Goal: Task Accomplishment & Management: Manage account settings

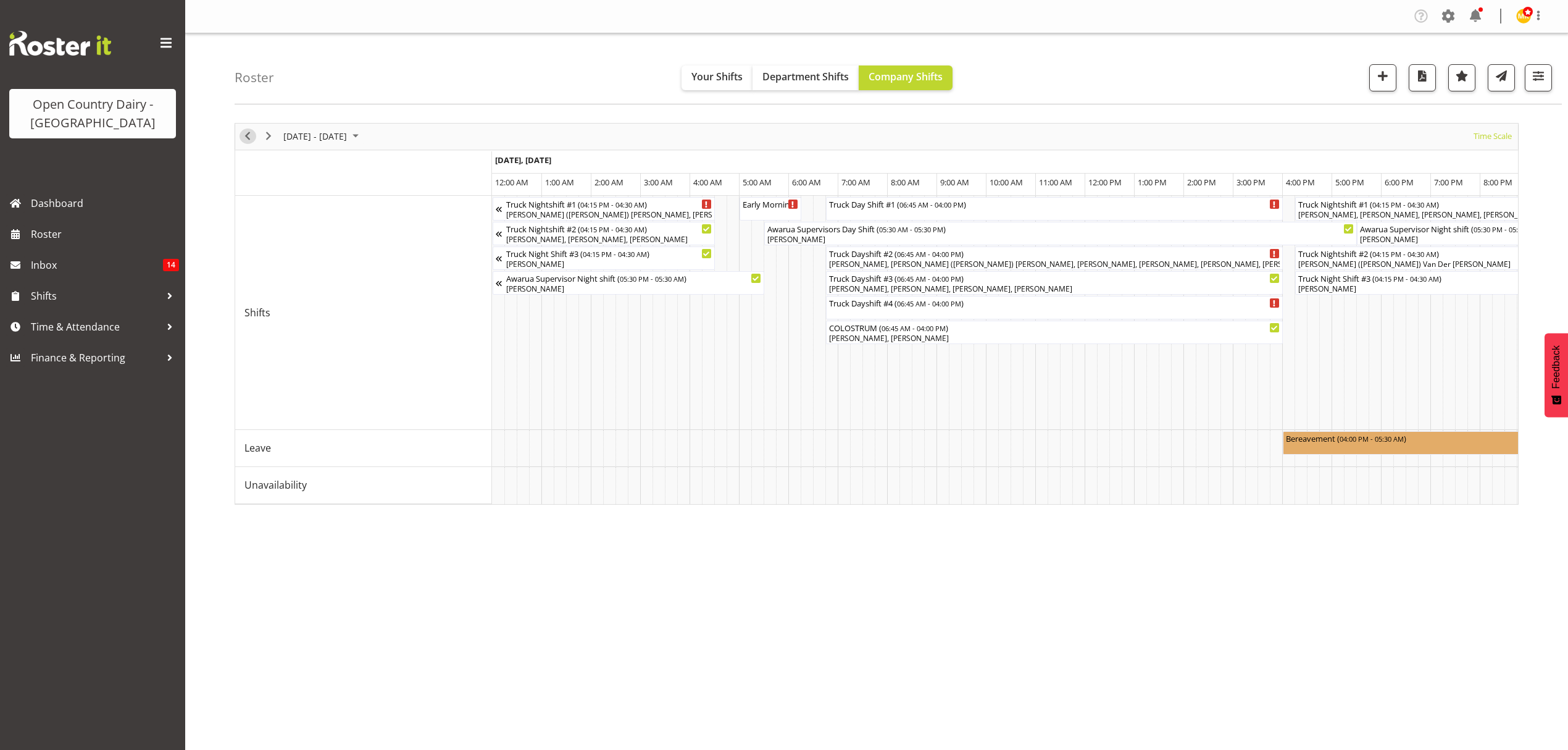
scroll to position [0, 4740]
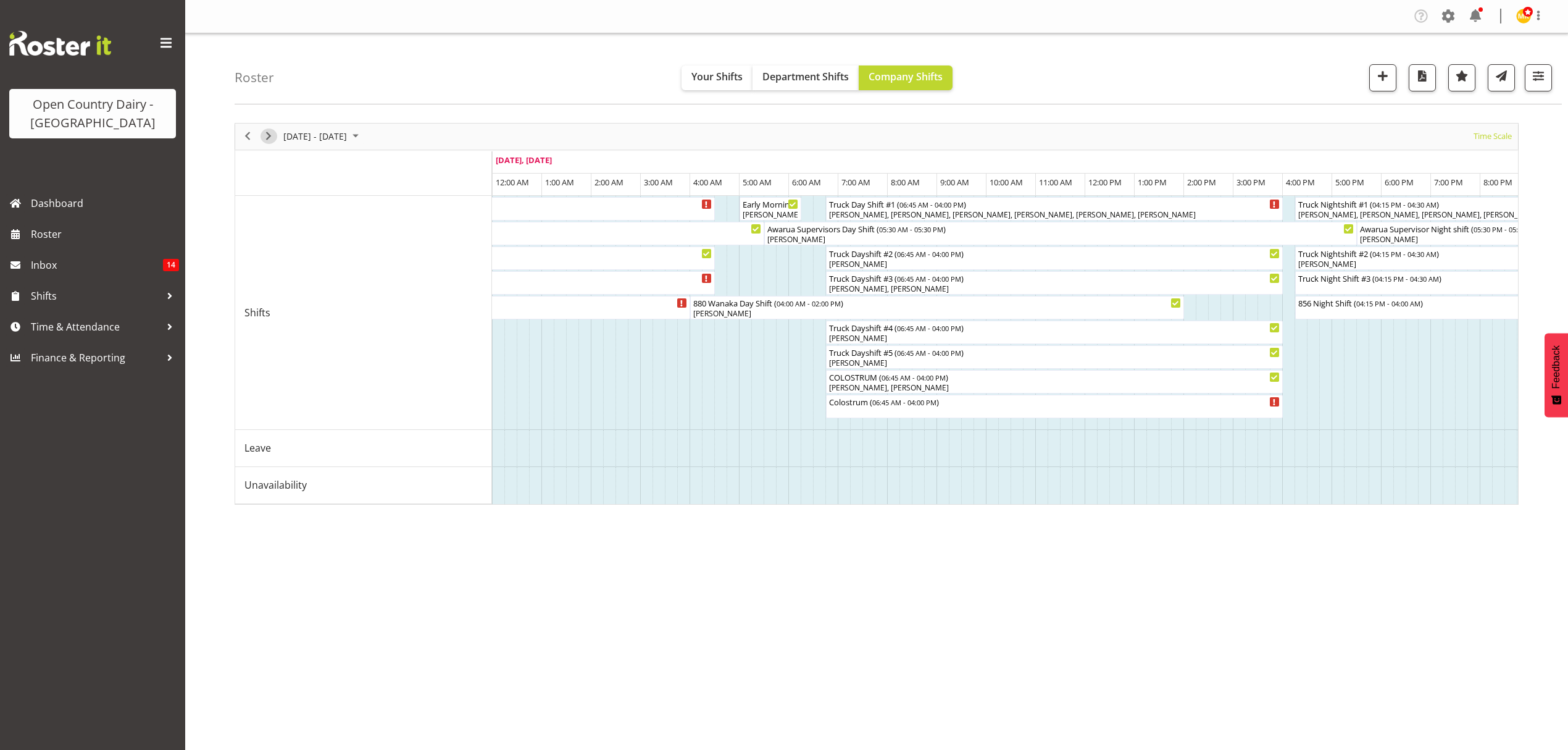
click at [268, 136] on span "Next" at bounding box center [268, 136] width 14 height 15
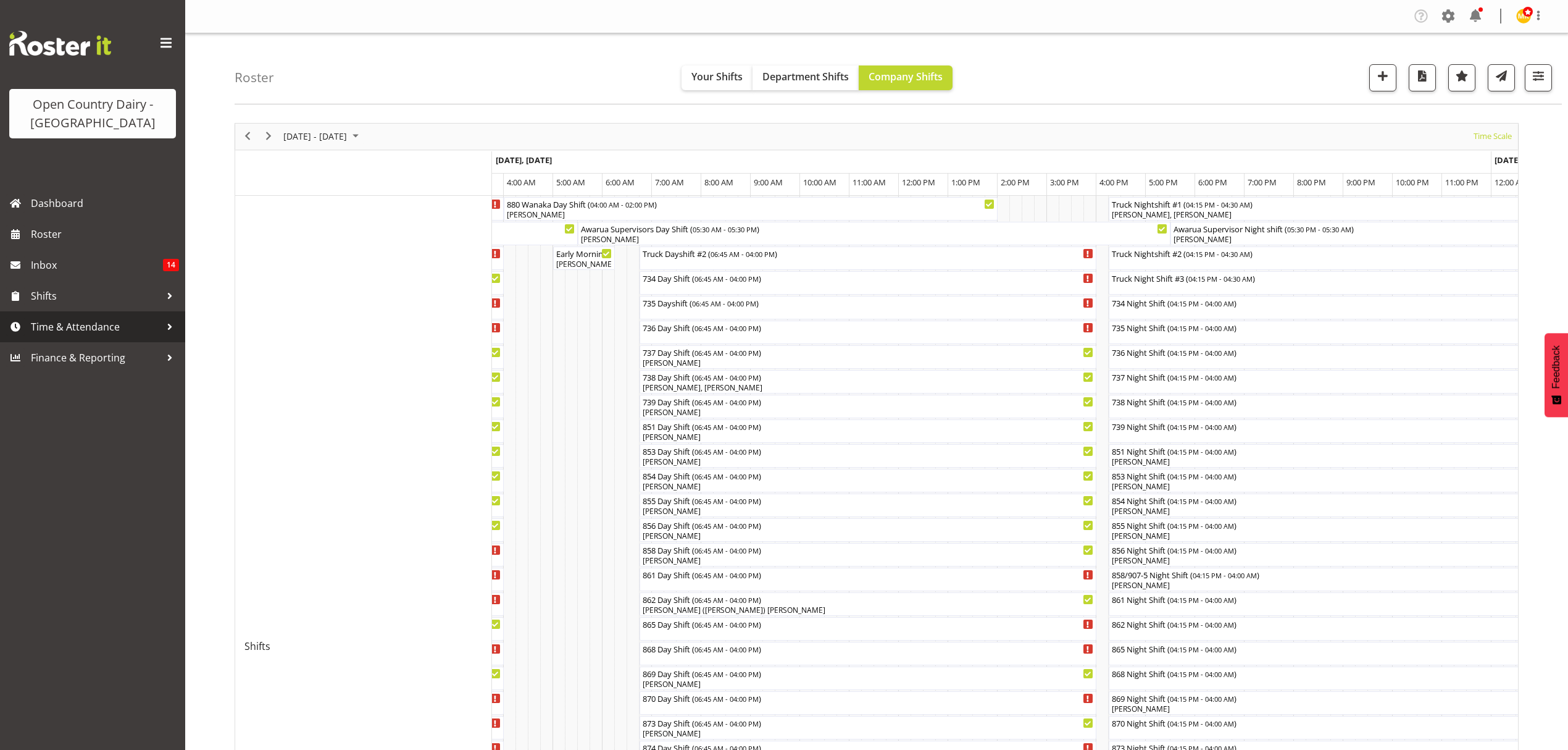
click at [90, 334] on span "Time & Attendance" at bounding box center [96, 326] width 130 height 18
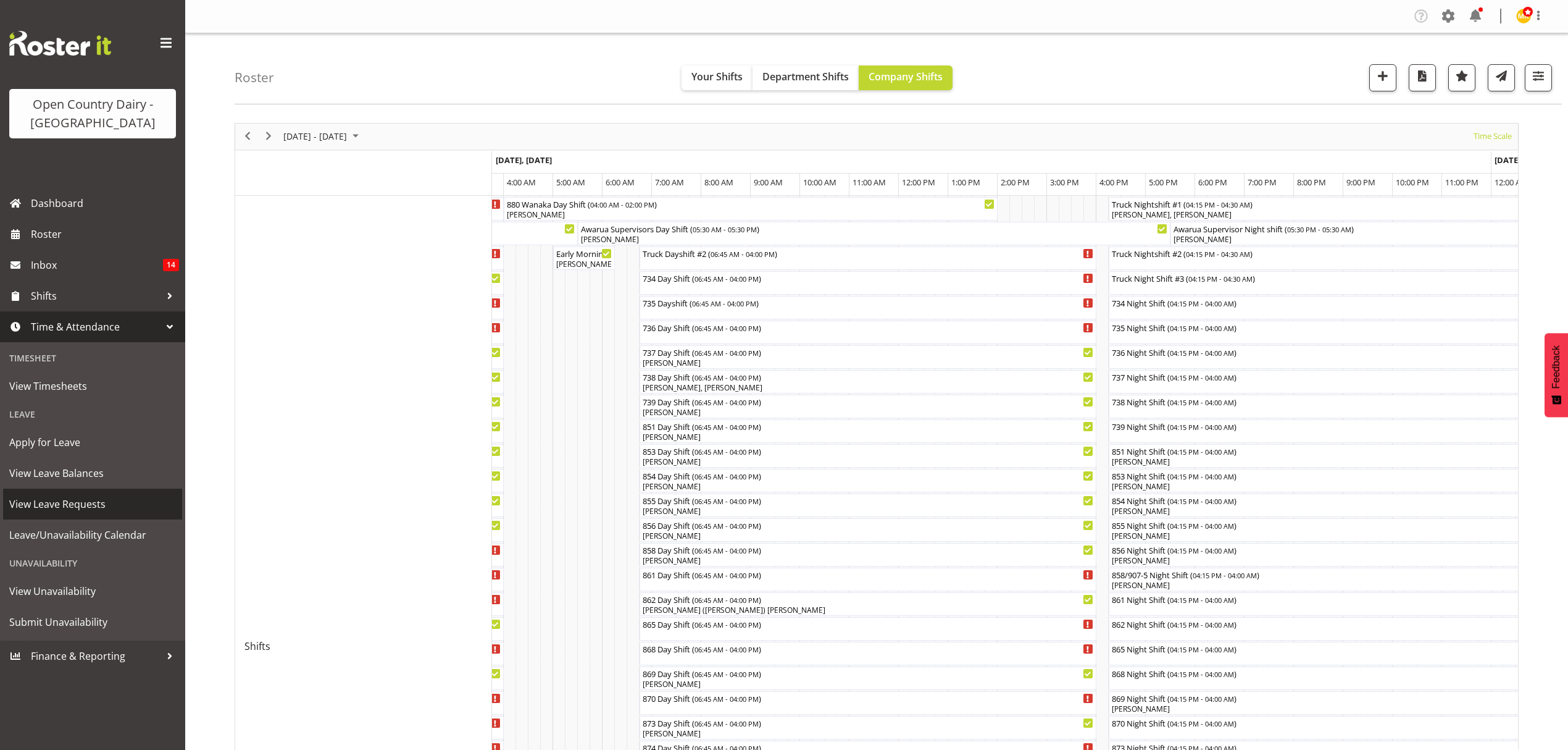
click at [79, 514] on link "View Leave Requests" at bounding box center [92, 504] width 179 height 31
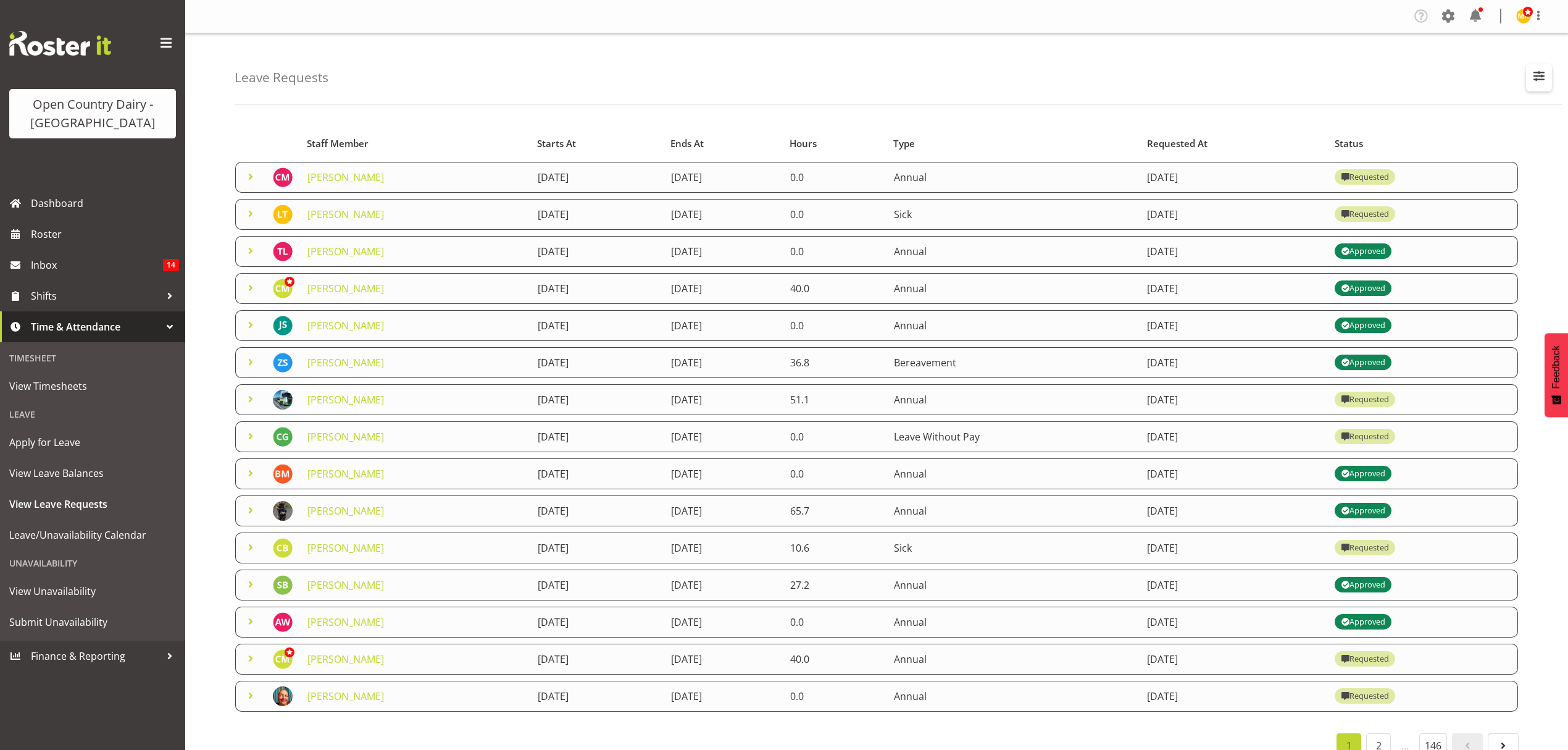
click at [1532, 84] on span "button" at bounding box center [1538, 76] width 16 height 16
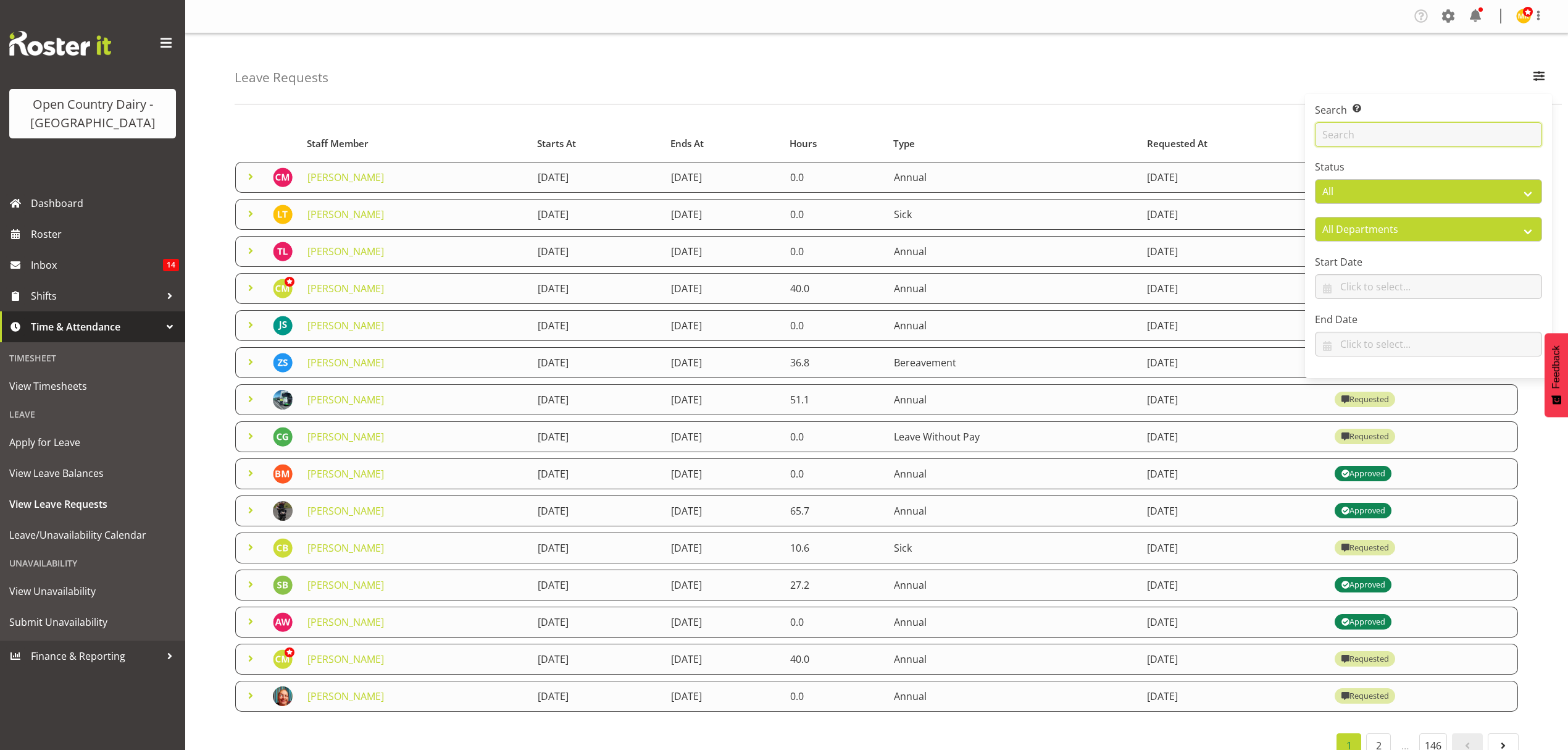
click at [1378, 140] on input "text" at bounding box center [1428, 135] width 228 height 25
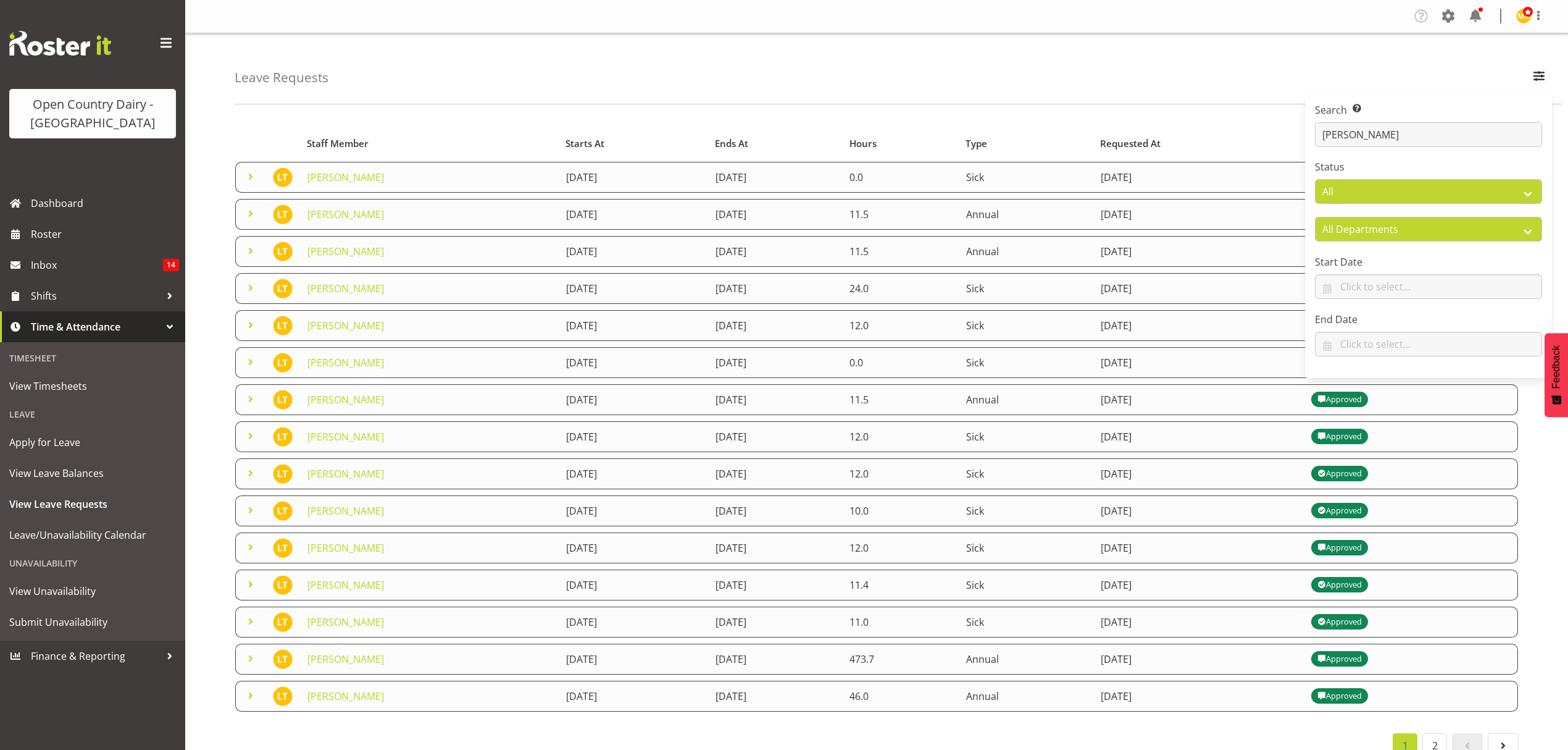
click at [1541, 430] on div "Starts At Type Requested At Status Staff Member Starts At Ends At Hours Type Re…" at bounding box center [901, 440] width 1333 height 653
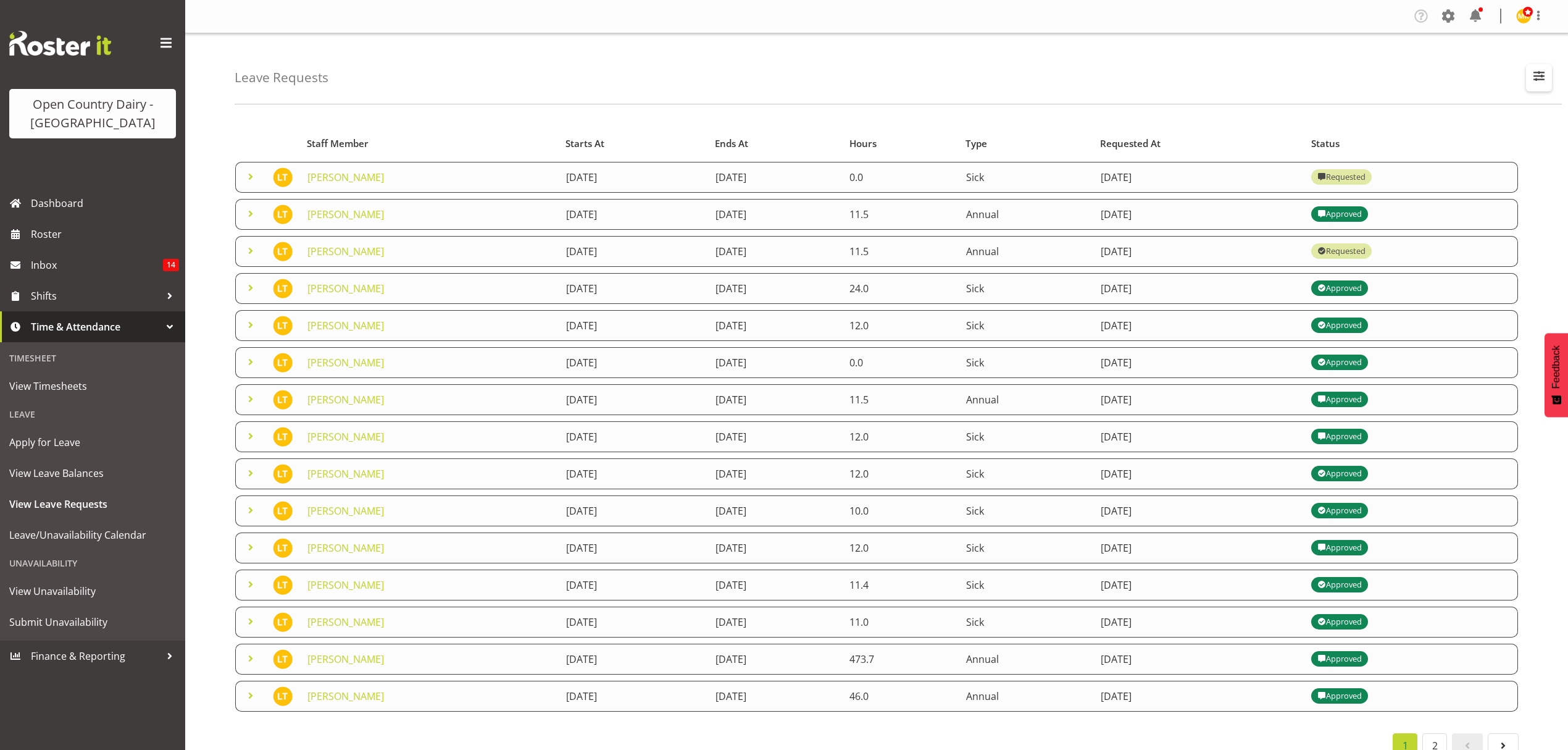
click at [1547, 82] on button "button" at bounding box center [1538, 77] width 26 height 27
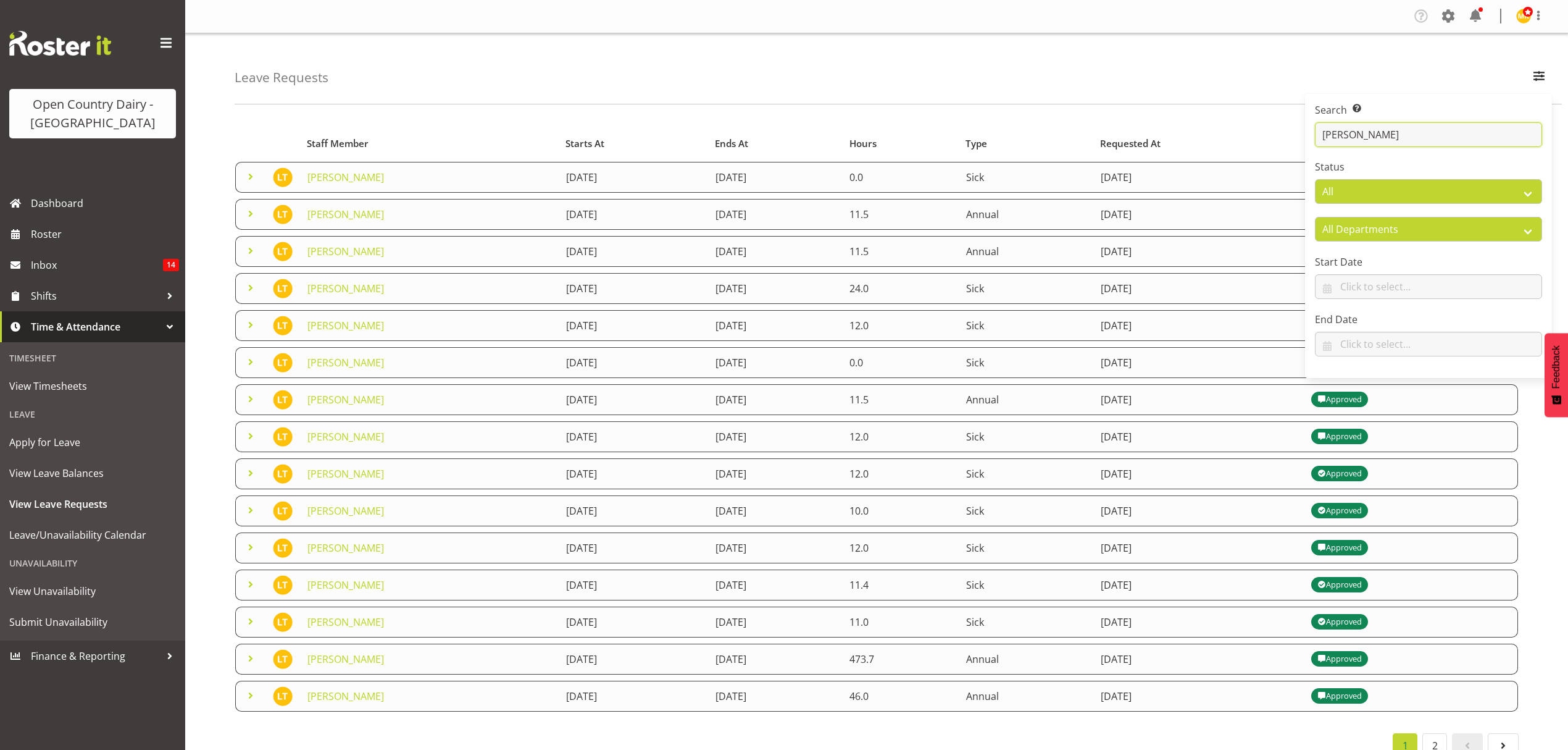
drag, startPoint x: 1318, startPoint y: 135, endPoint x: 1451, endPoint y: 137, distance: 133.0
click at [1451, 137] on input "leonna turner" at bounding box center [1428, 135] width 228 height 25
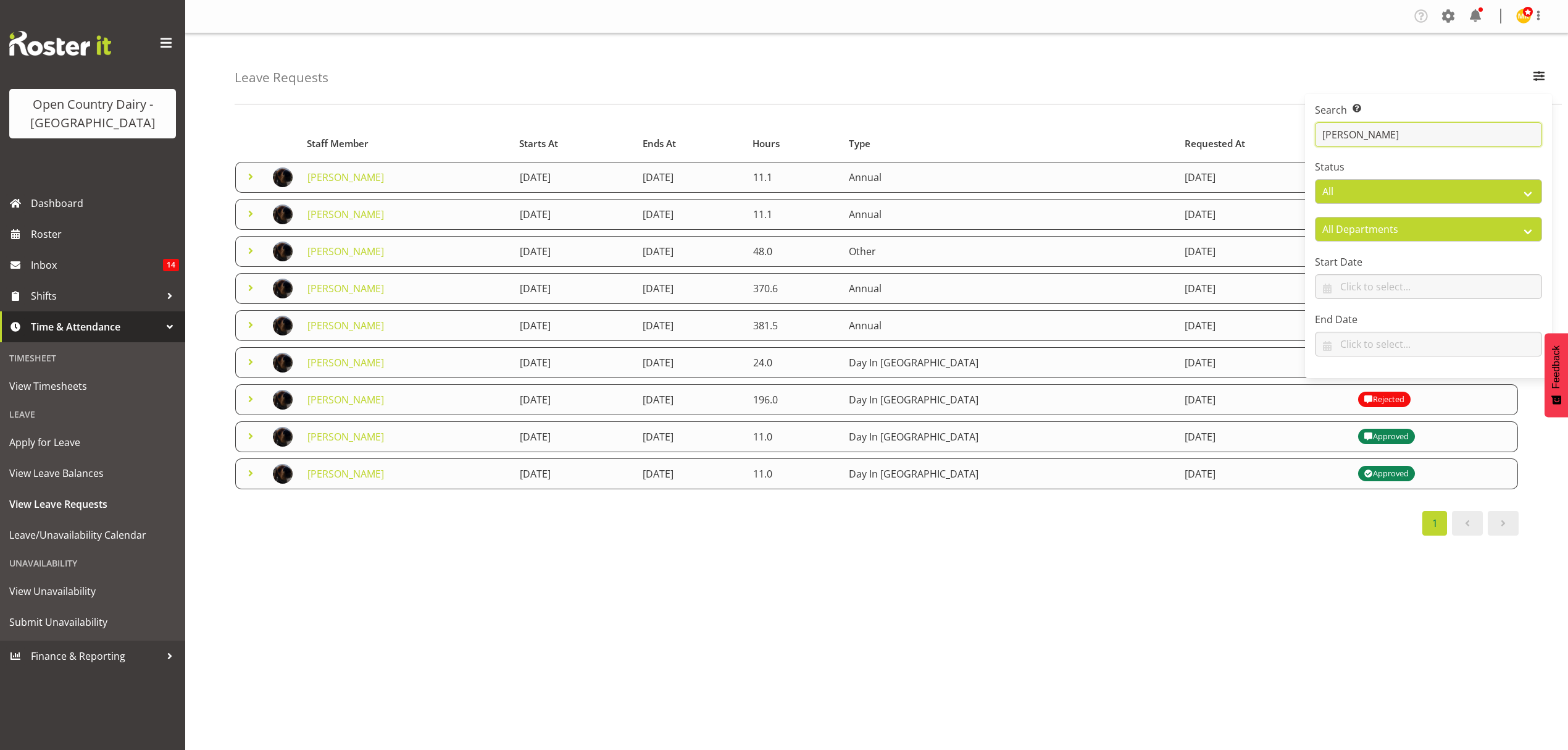
type input "michael"
click at [696, 579] on div "Starts At Type Requested At Status Staff Member Starts At Ends At Hours Type Re…" at bounding box center [901, 361] width 1333 height 494
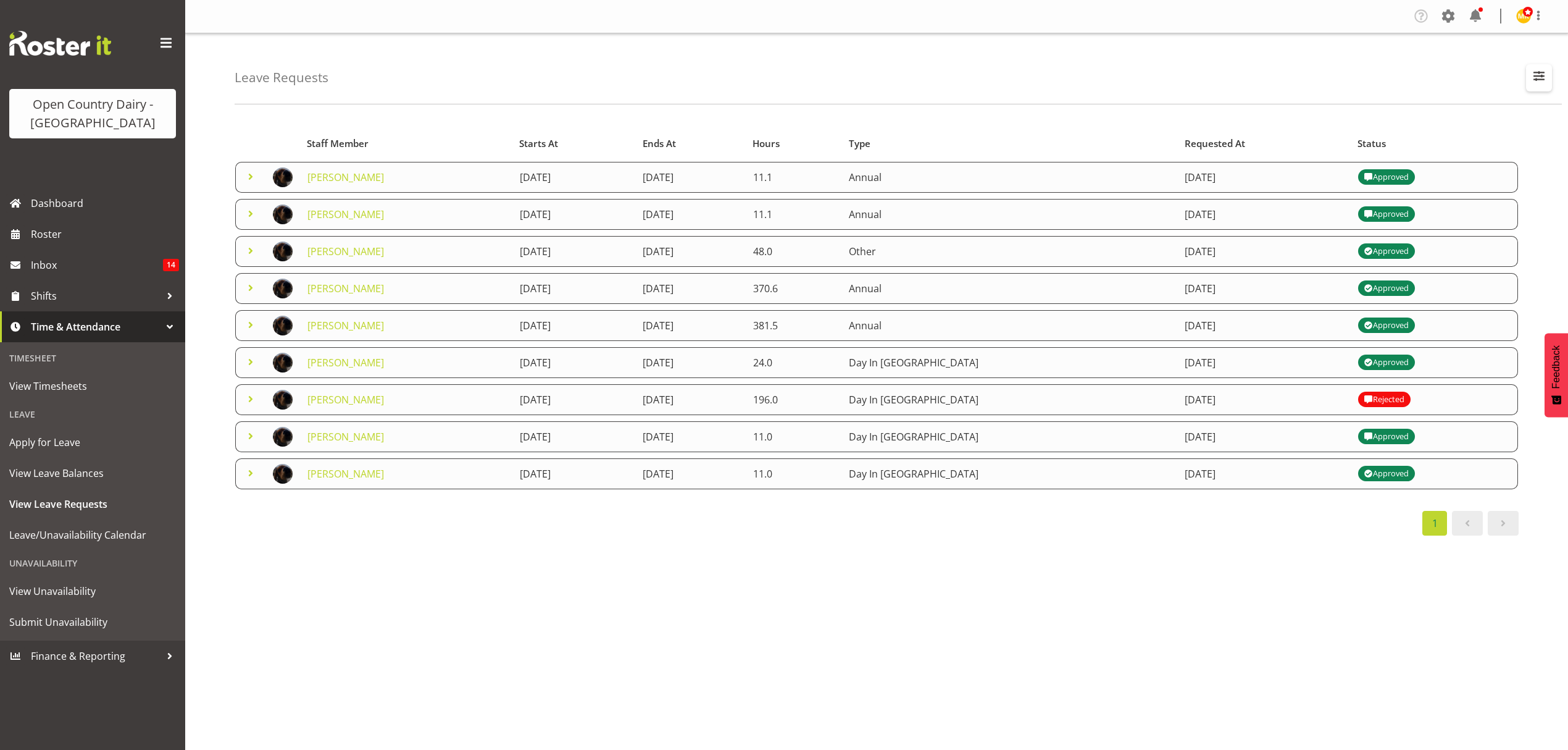
click at [1543, 81] on span "button" at bounding box center [1538, 76] width 16 height 16
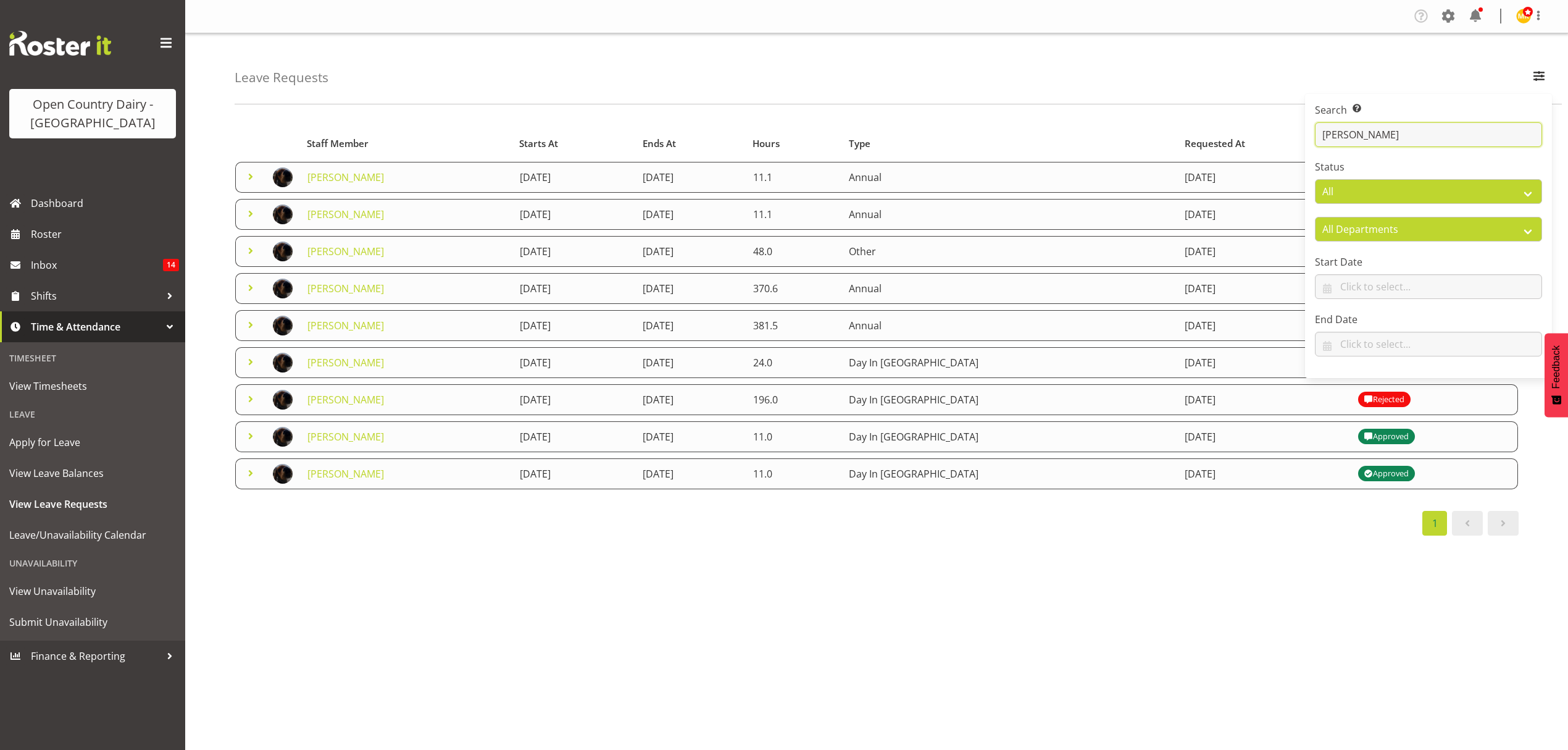
drag, startPoint x: 1322, startPoint y: 133, endPoint x: 1396, endPoint y: 133, distance: 74.0
click at [1396, 133] on input "michael" at bounding box center [1428, 135] width 228 height 25
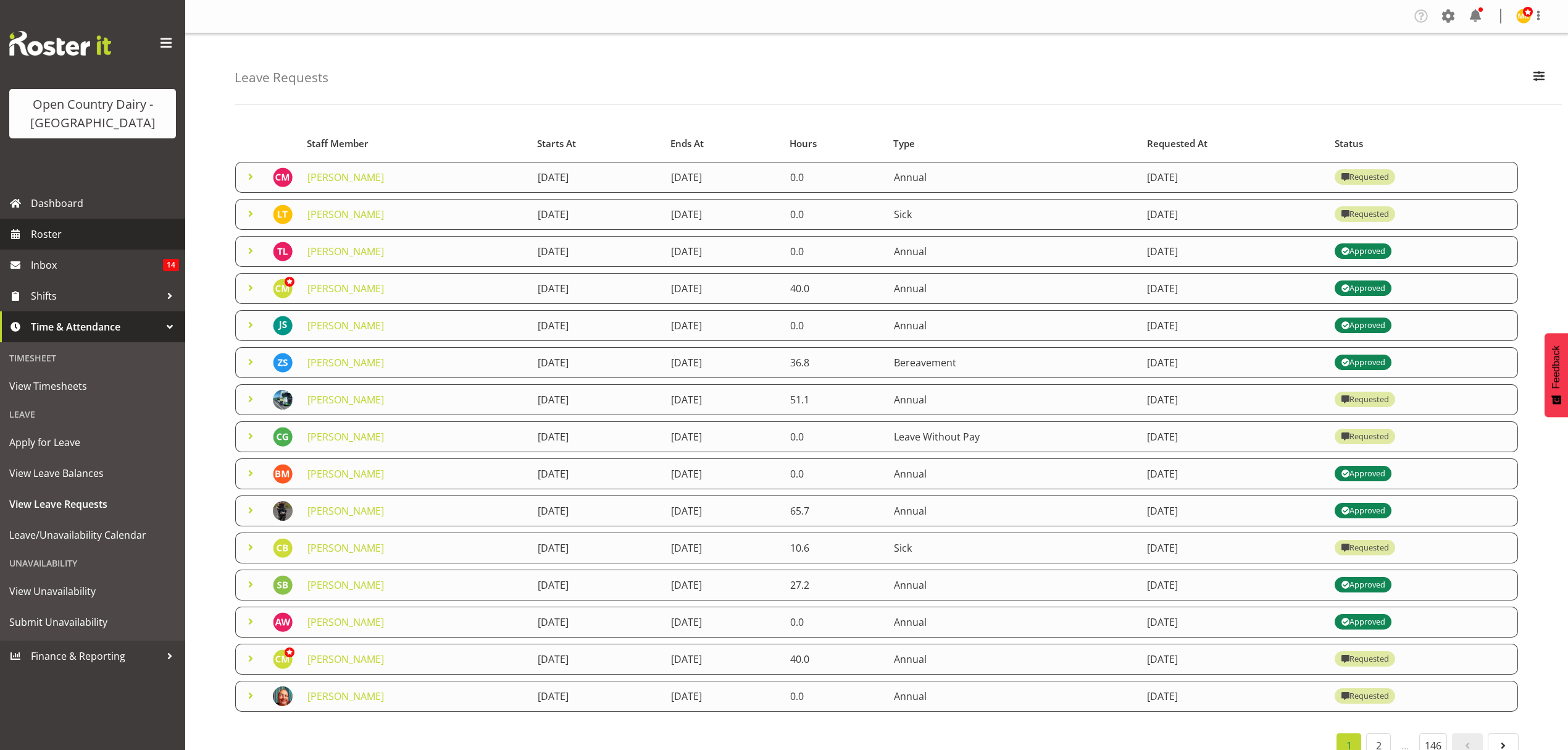
click at [47, 232] on span "Roster" at bounding box center [104, 233] width 148 height 18
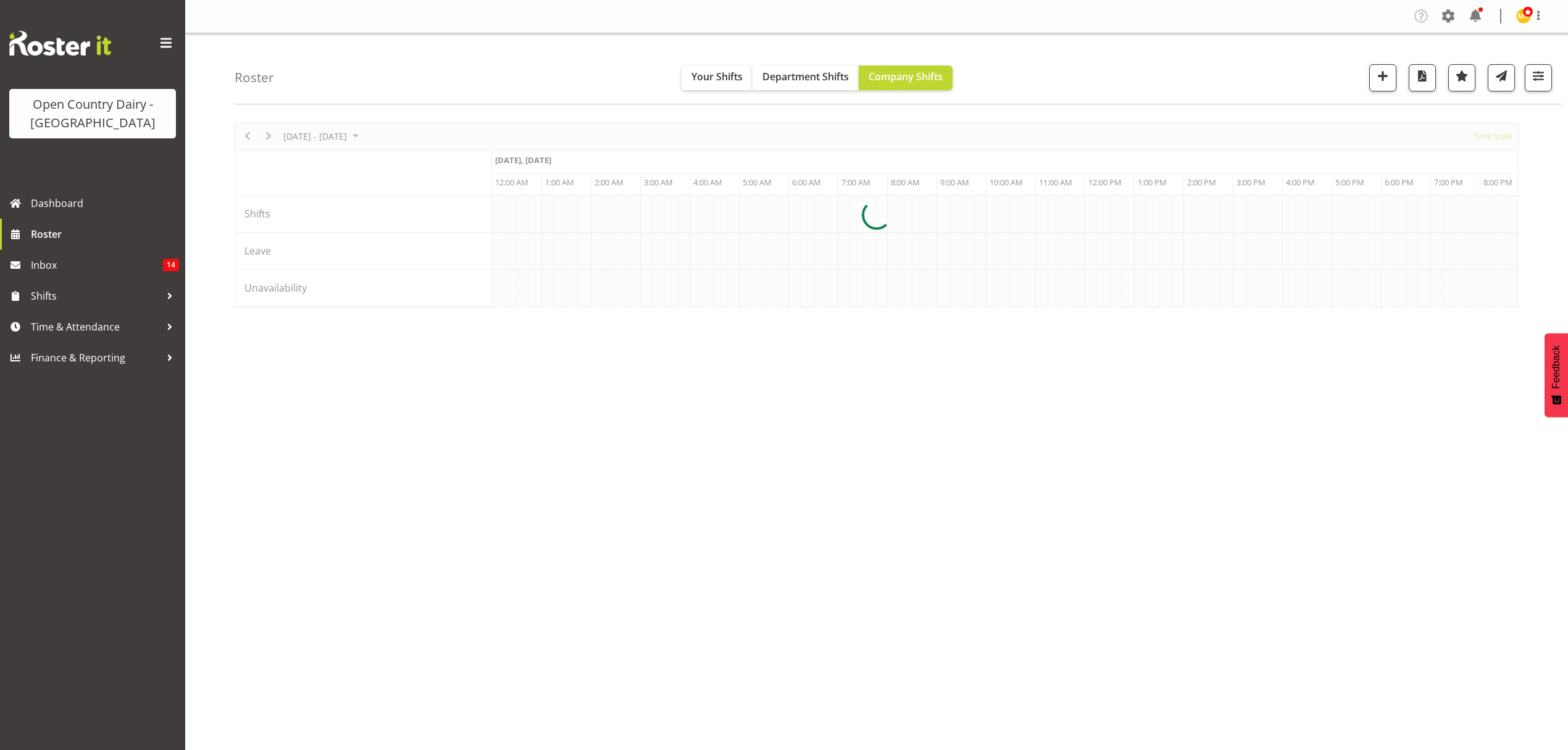
scroll to position [0, 4740]
